Goal: Task Accomplishment & Management: Manage account settings

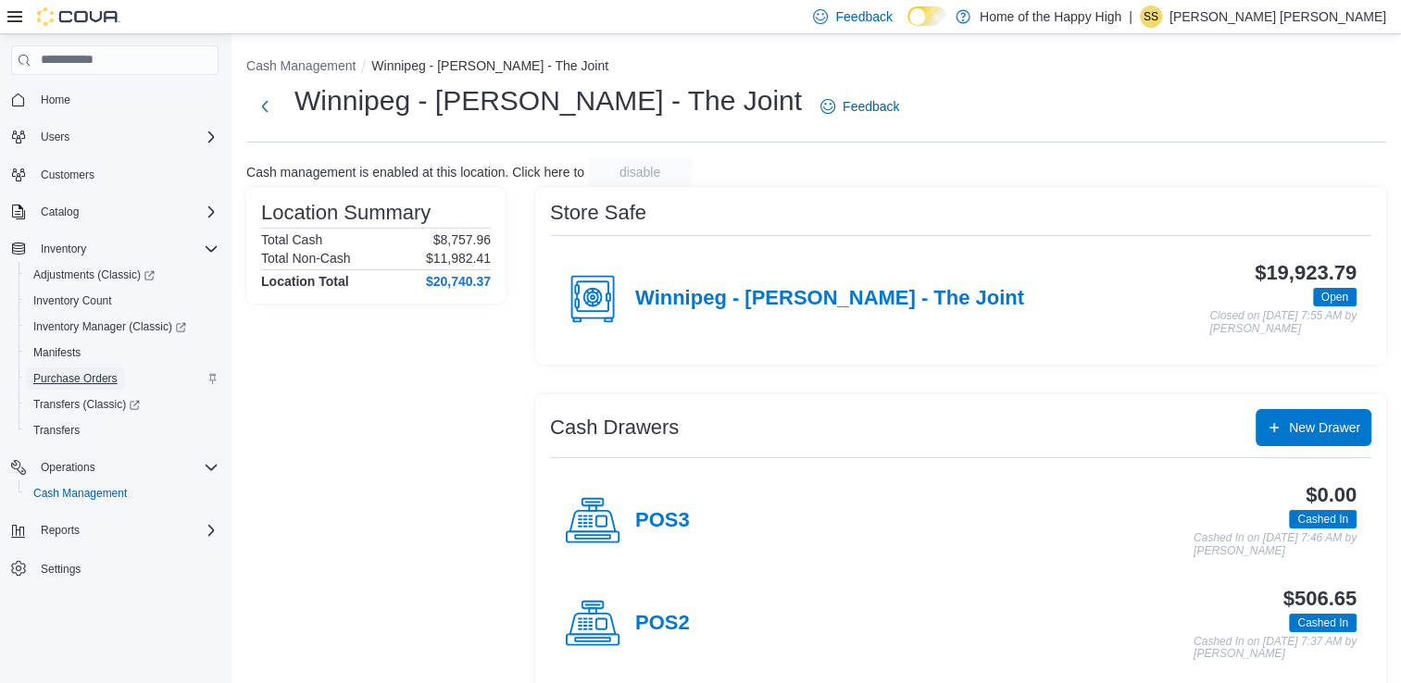
click at [76, 382] on span "Purchase Orders" at bounding box center [75, 378] width 84 height 15
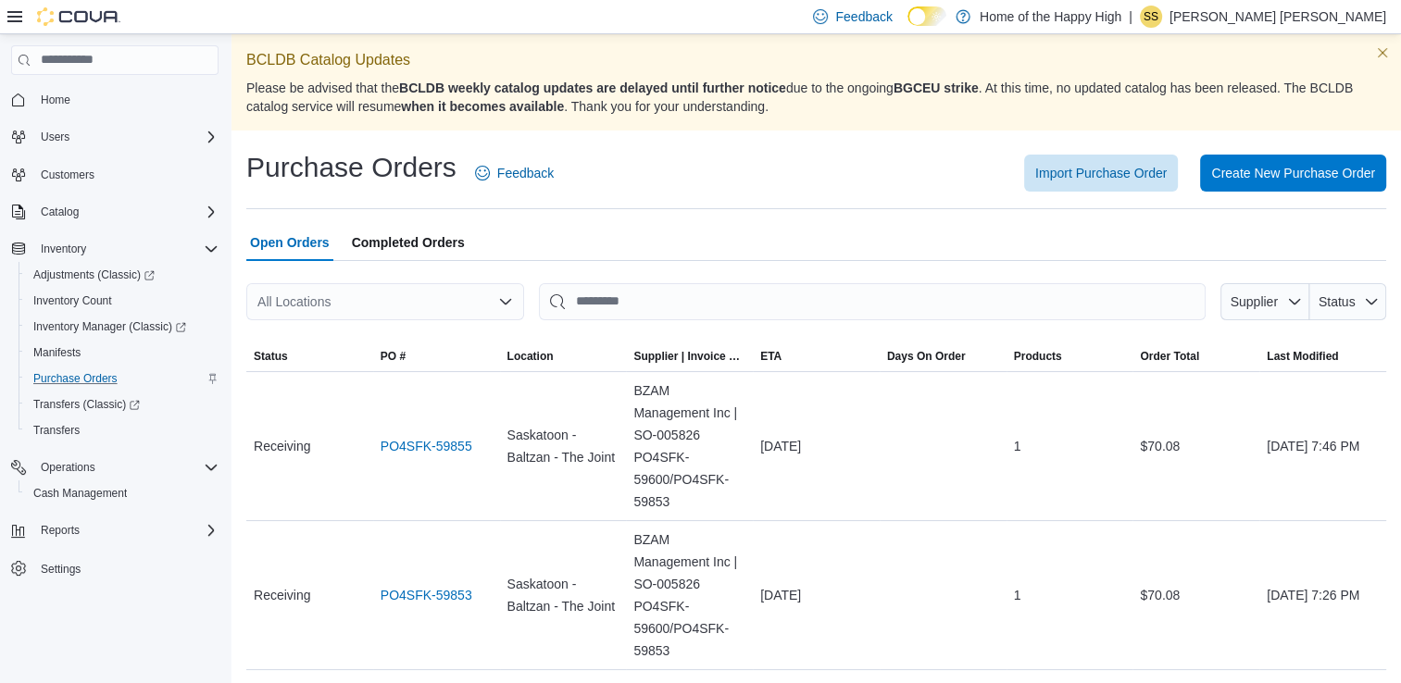
click at [504, 302] on icon "Open list of options" at bounding box center [505, 302] width 11 height 6
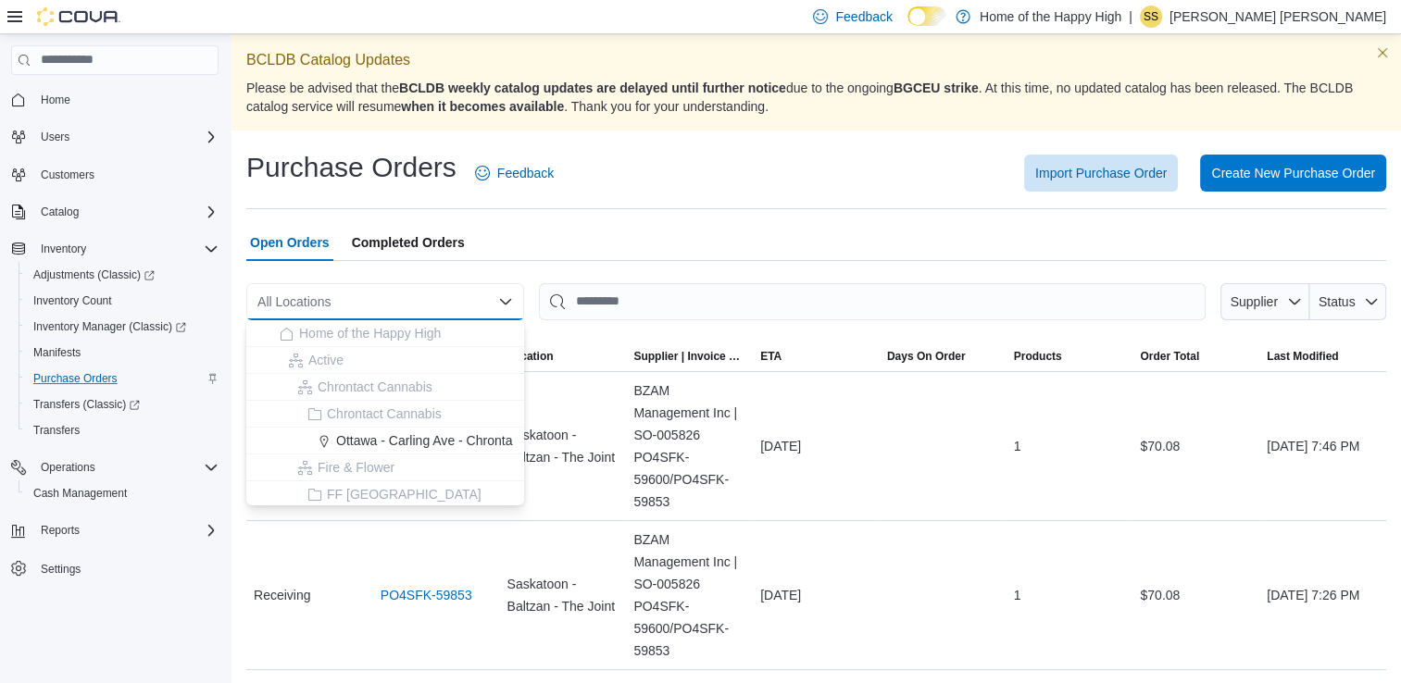
click at [405, 295] on div "All Locations" at bounding box center [385, 301] width 278 height 37
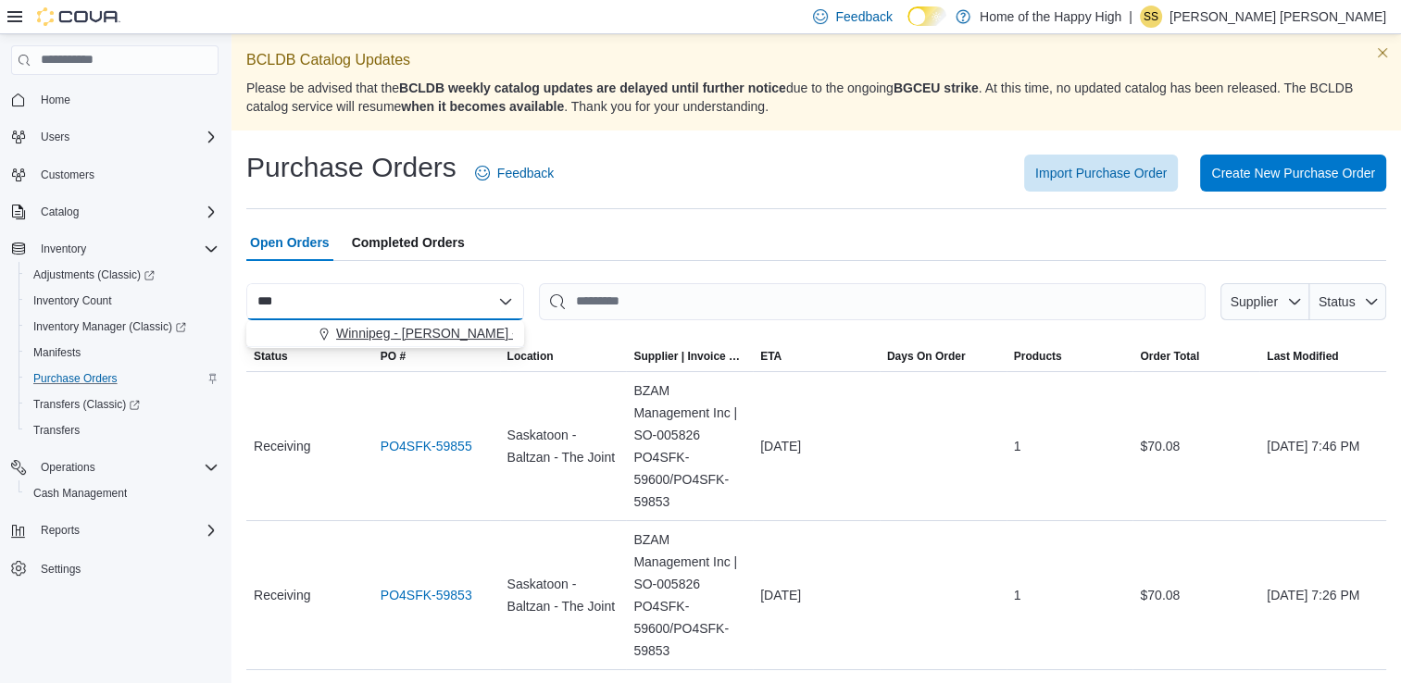
type input "***"
click at [428, 330] on span "Winnipeg - [PERSON_NAME] - The Joint" at bounding box center [454, 333] width 237 height 19
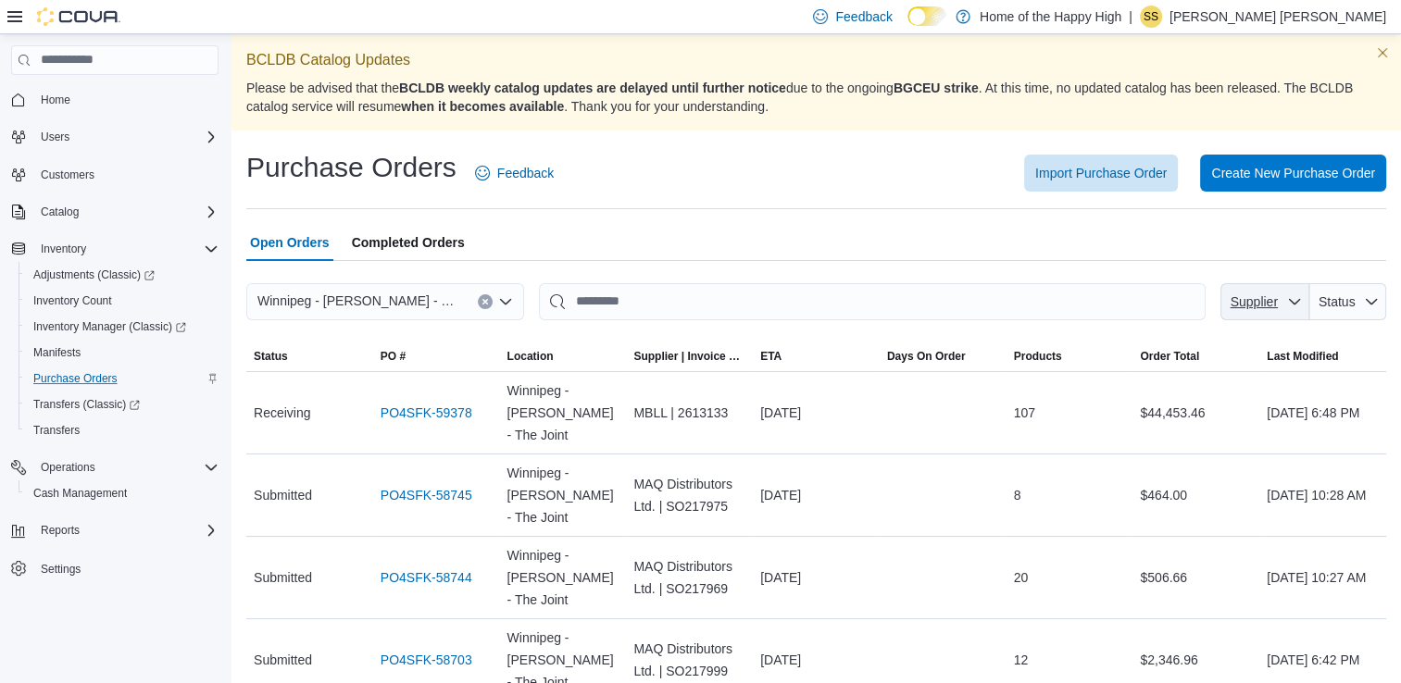
click at [1300, 300] on icon "button" at bounding box center [1294, 302] width 11 height 6
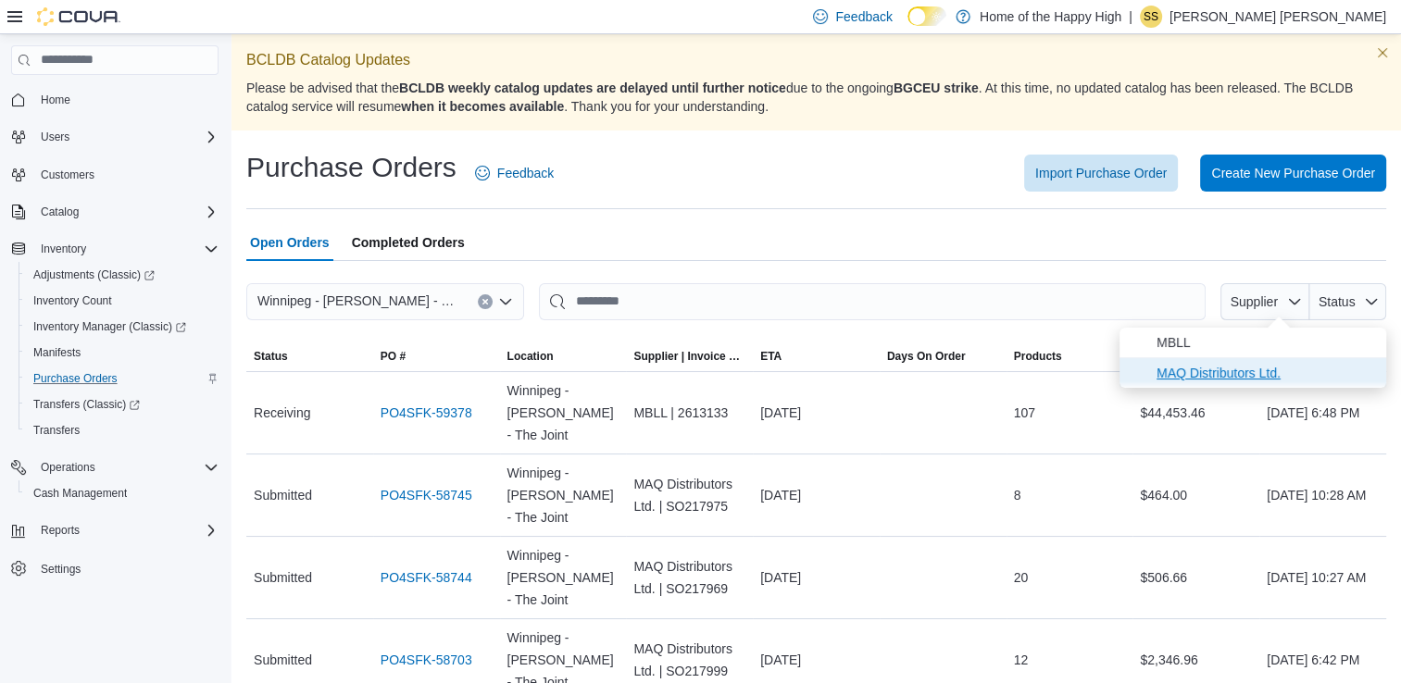
click at [1192, 372] on span "MAQ Distributors Ltd." at bounding box center [1265, 373] width 218 height 22
type input "**********"
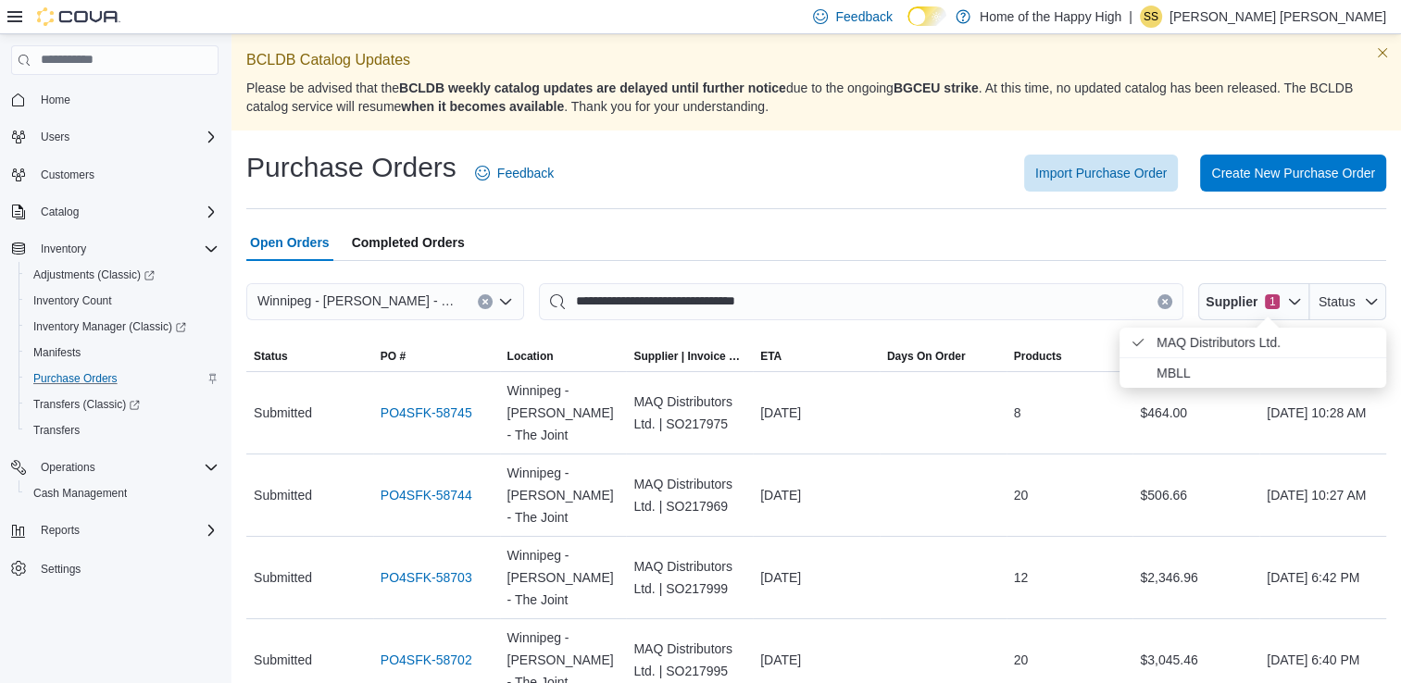
click at [1167, 258] on div "Open Orders Completed Orders" at bounding box center [816, 242] width 1140 height 37
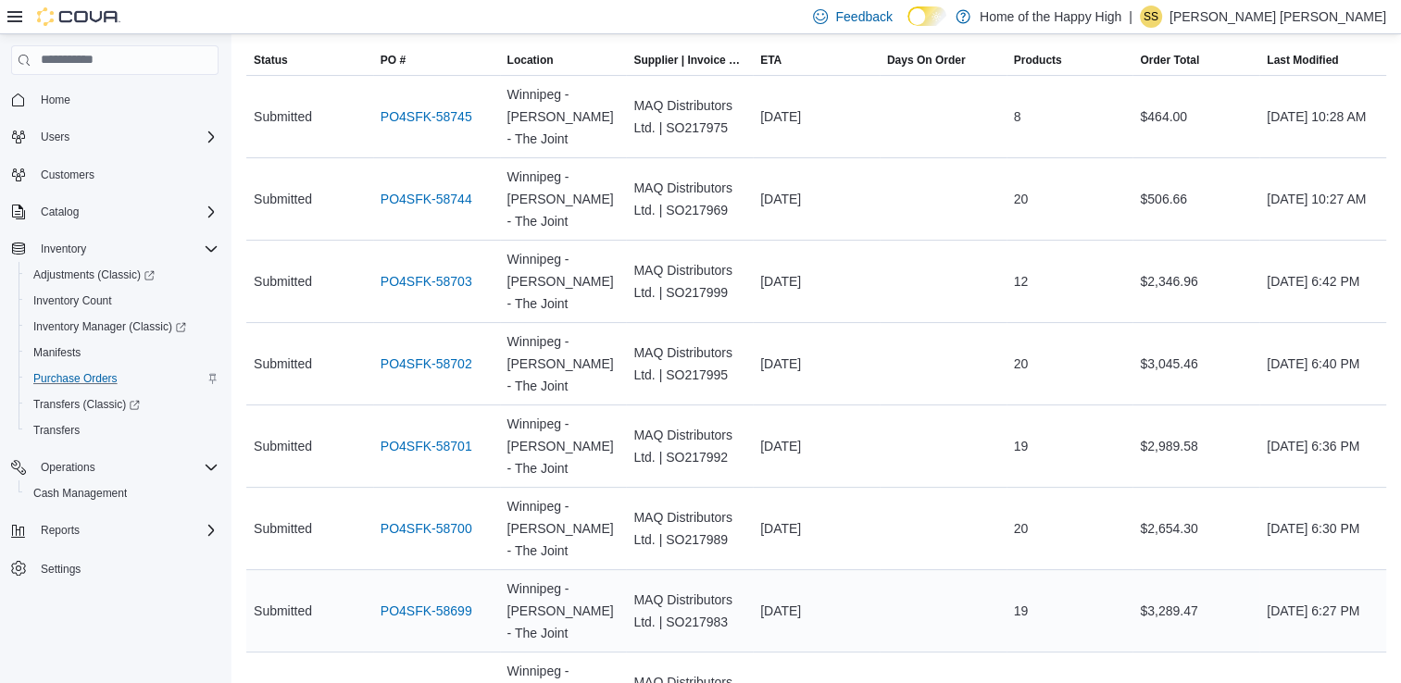
scroll to position [309, 0]
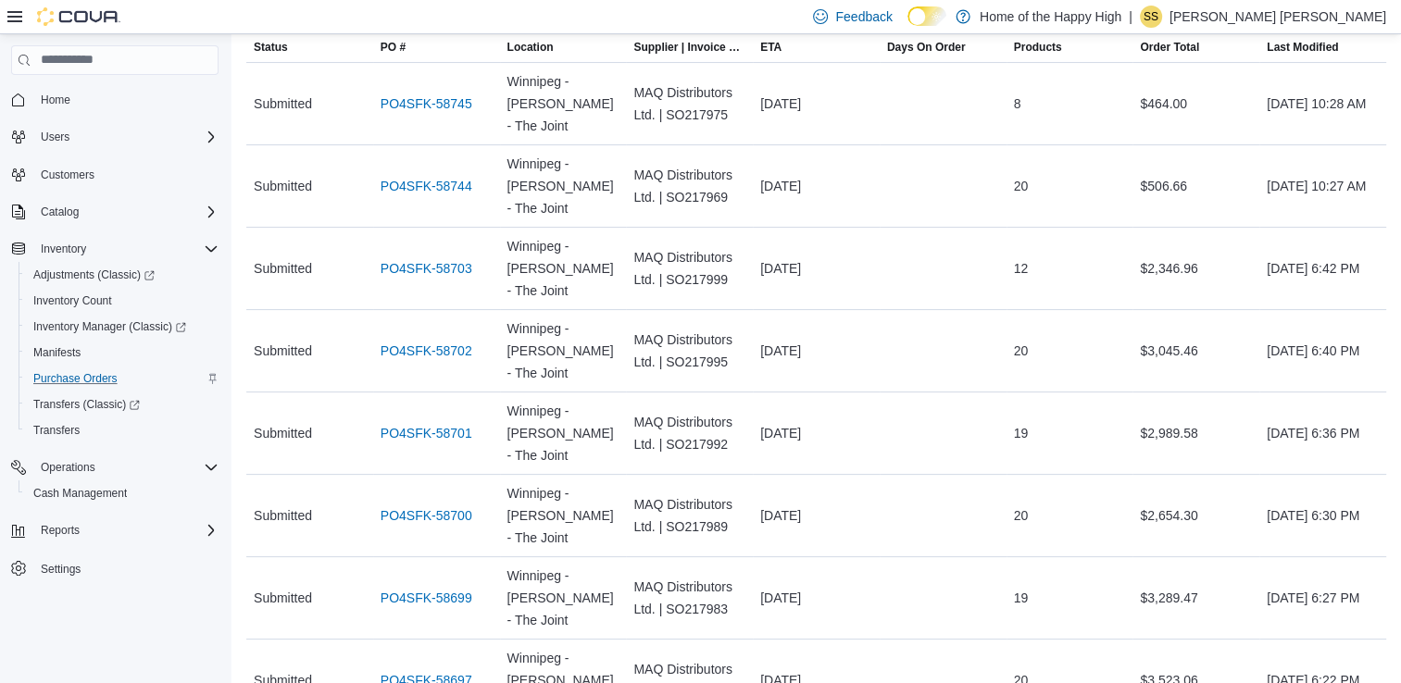
drag, startPoint x: 674, startPoint y: 583, endPoint x: 737, endPoint y: 581, distance: 63.0
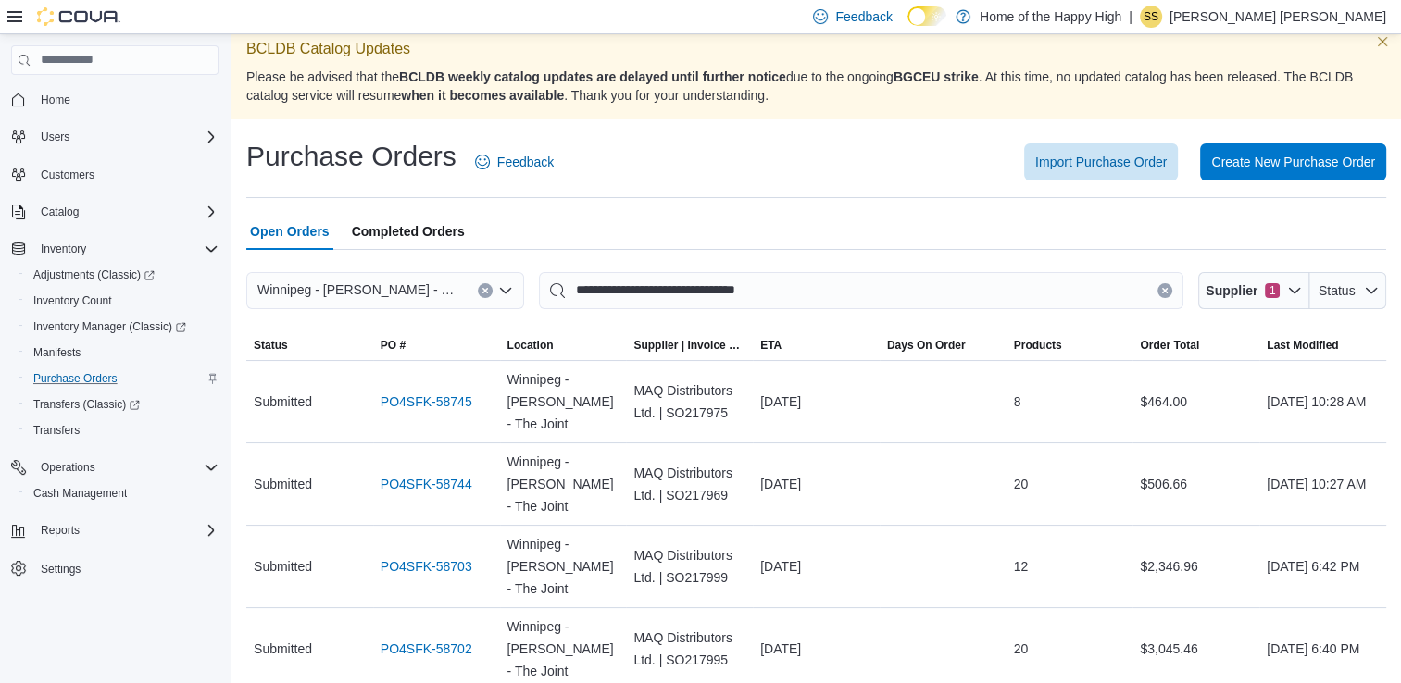
scroll to position [0, 0]
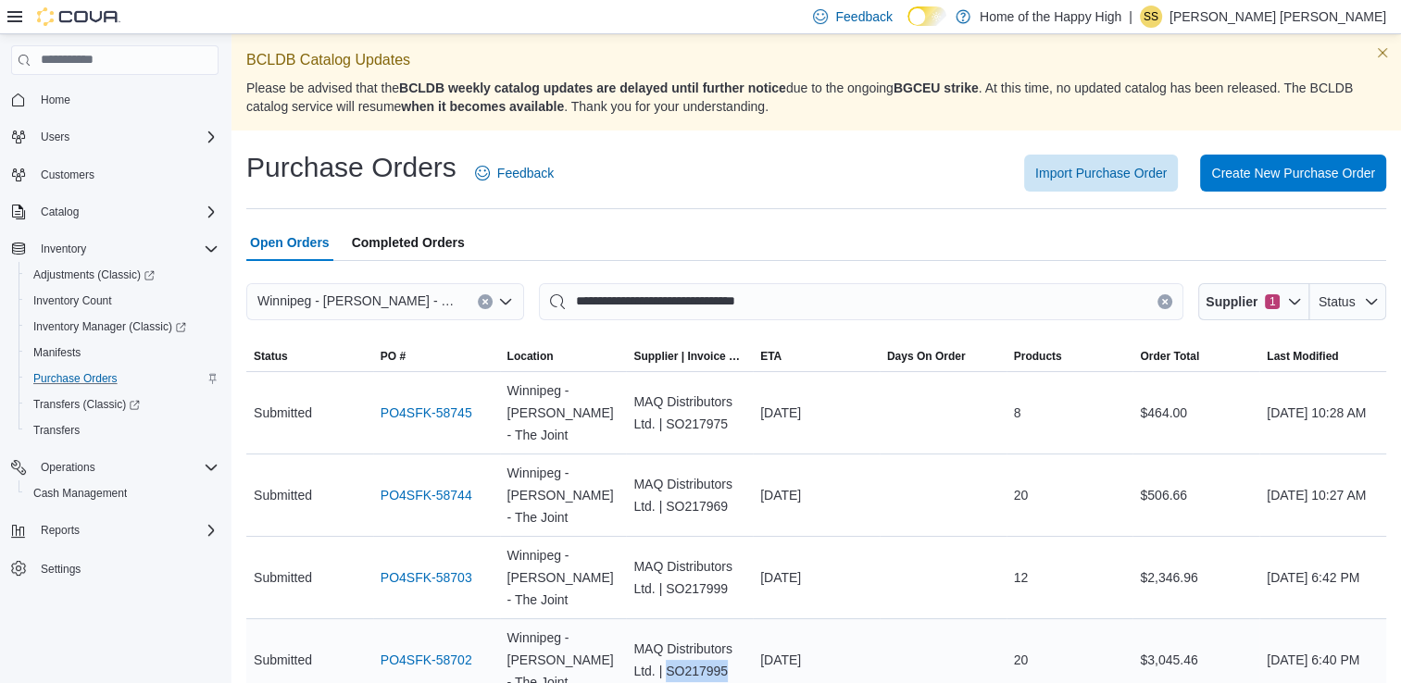
drag, startPoint x: 669, startPoint y: 595, endPoint x: 744, endPoint y: 585, distance: 75.7
click at [744, 630] on div "MAQ Distributors Ltd. | SO217995" at bounding box center [689, 659] width 127 height 59
